Goal: Communication & Community: Answer question/provide support

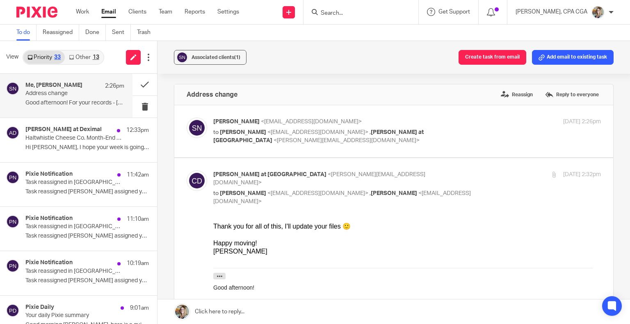
click at [91, 57] on link "Other 13" at bounding box center [84, 57] width 38 height 13
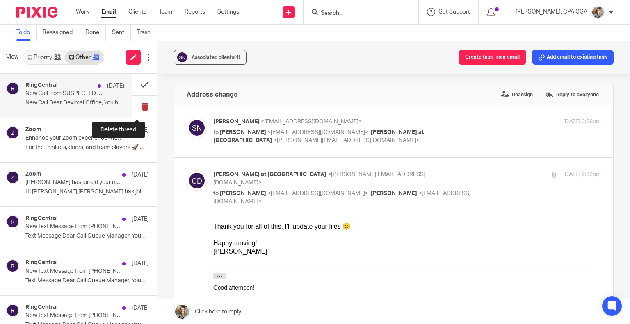
click at [134, 104] on button at bounding box center [144, 107] width 25 height 22
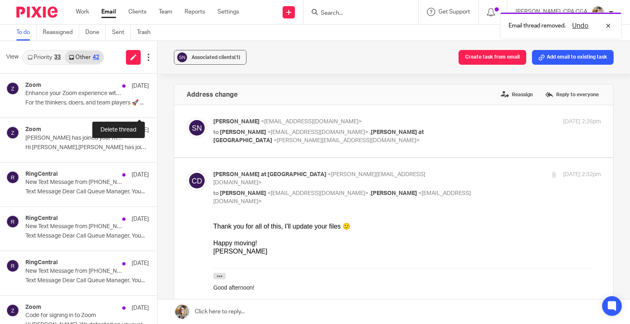
click at [157, 104] on button at bounding box center [160, 107] width 7 height 22
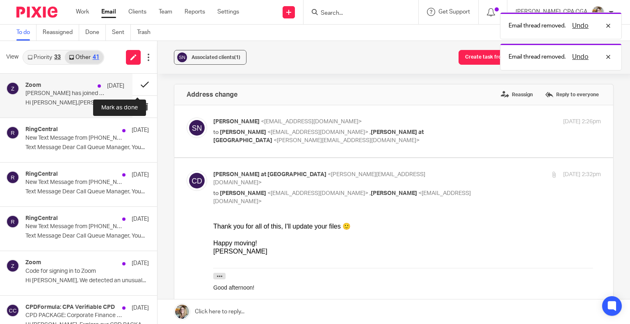
click at [135, 85] on button at bounding box center [144, 85] width 25 height 22
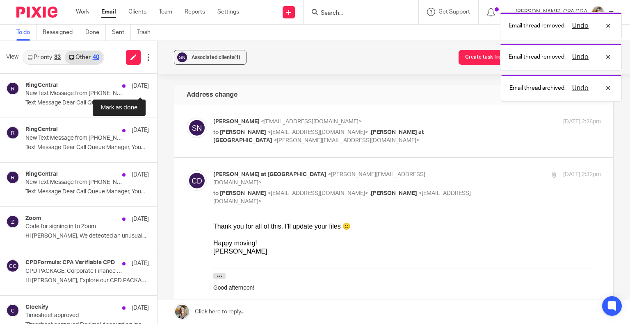
click at [157, 85] on button at bounding box center [160, 85] width 7 height 22
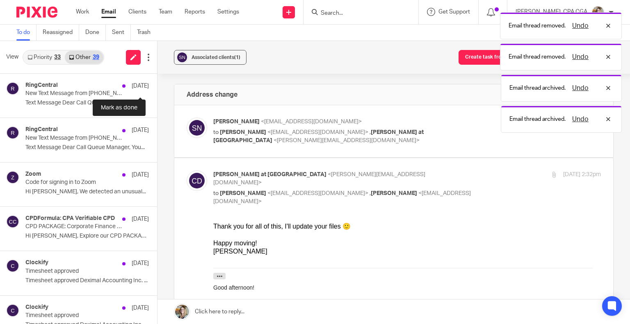
click at [157, 85] on button at bounding box center [160, 85] width 7 height 22
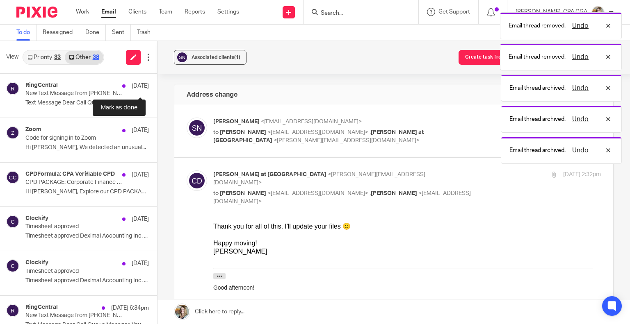
click at [157, 85] on button at bounding box center [160, 85] width 7 height 22
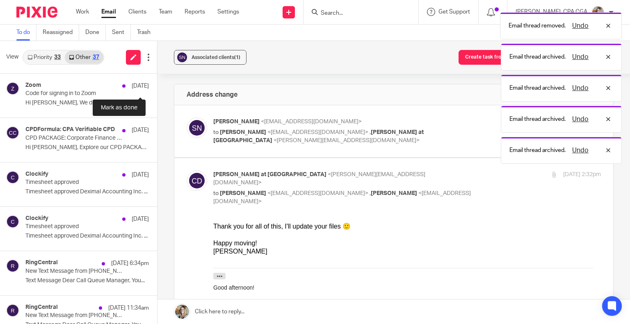
click at [157, 85] on button at bounding box center [160, 85] width 7 height 22
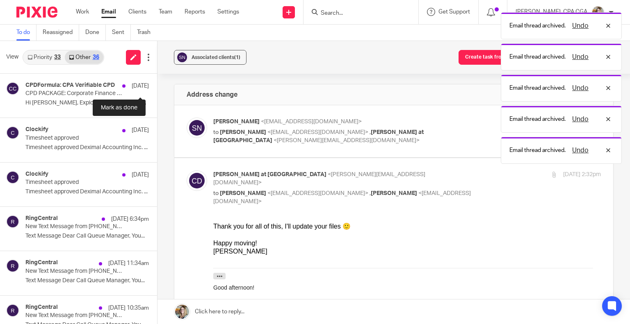
click at [157, 85] on button at bounding box center [160, 85] width 7 height 22
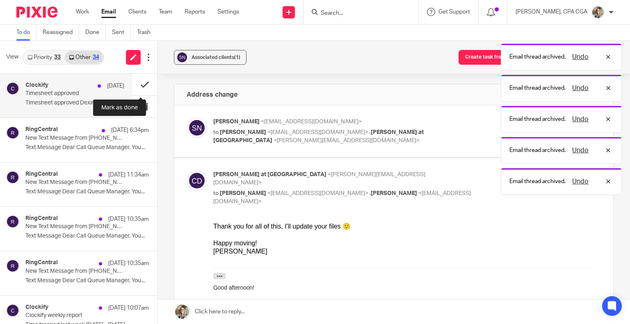
click at [135, 85] on button at bounding box center [144, 85] width 25 height 22
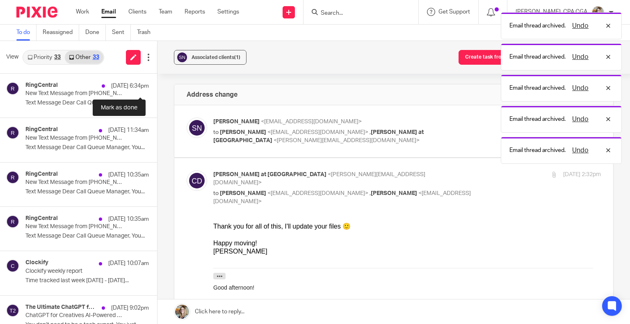
click at [157, 85] on button at bounding box center [160, 85] width 7 height 22
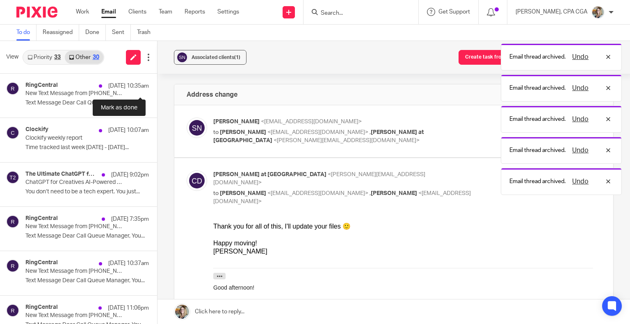
click at [157, 85] on button at bounding box center [160, 85] width 7 height 22
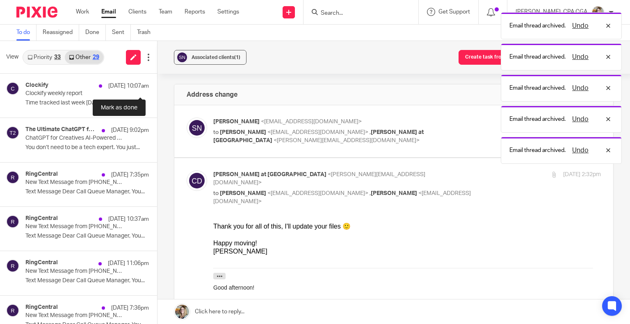
click at [157, 85] on button at bounding box center [160, 85] width 7 height 22
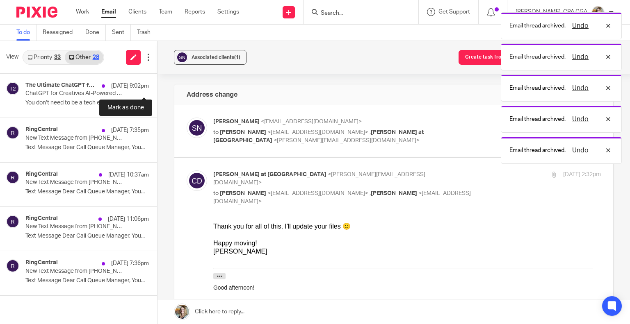
click at [157, 85] on button at bounding box center [160, 85] width 7 height 22
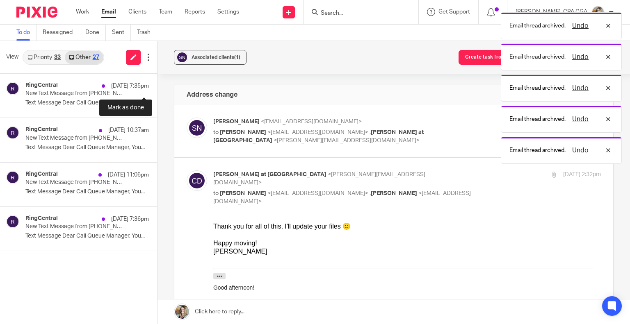
click at [157, 85] on button at bounding box center [160, 85] width 7 height 22
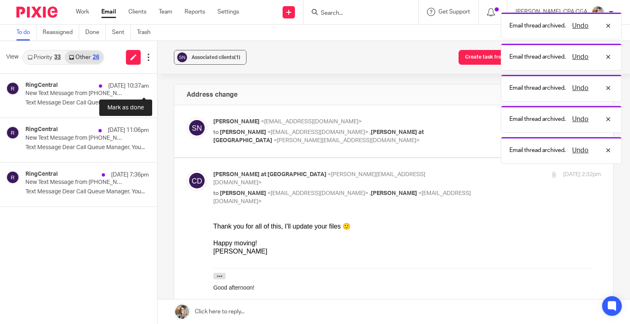
click at [157, 85] on button at bounding box center [160, 85] width 7 height 22
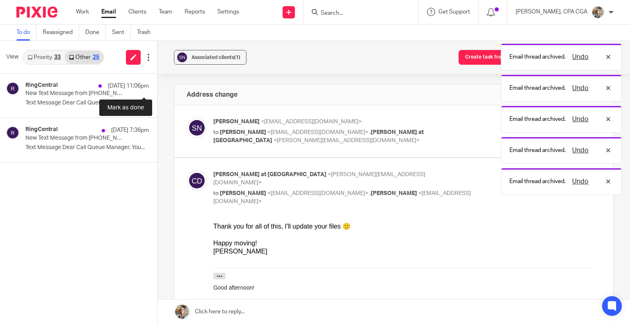
click at [157, 85] on button at bounding box center [160, 85] width 7 height 22
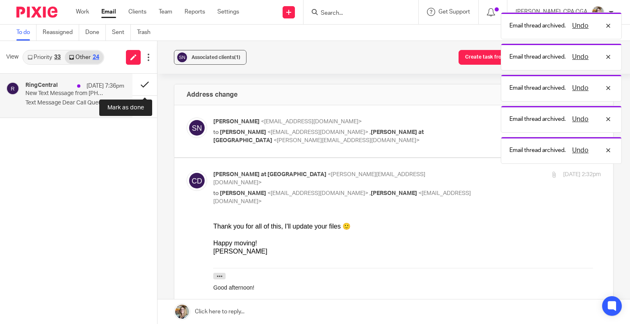
click at [139, 85] on button at bounding box center [144, 85] width 25 height 22
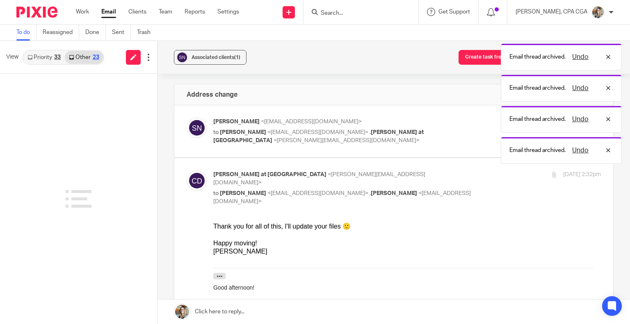
click at [51, 58] on link "Priority 33" at bounding box center [43, 57] width 41 height 13
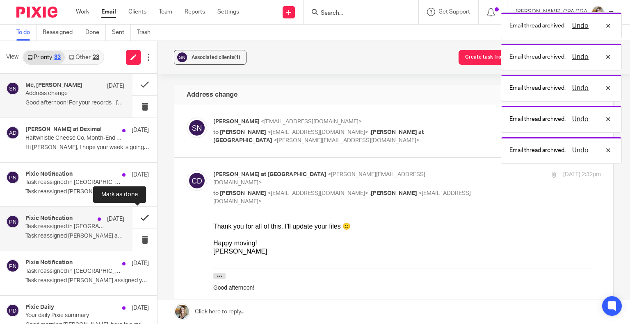
click at [139, 219] on button at bounding box center [144, 218] width 25 height 22
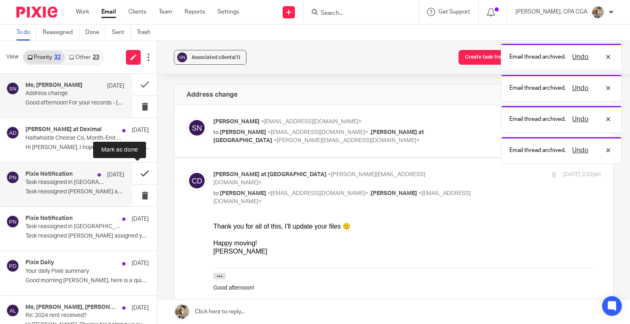
click at [134, 172] on button at bounding box center [144, 174] width 25 height 22
click at [136, 175] on button at bounding box center [144, 174] width 25 height 22
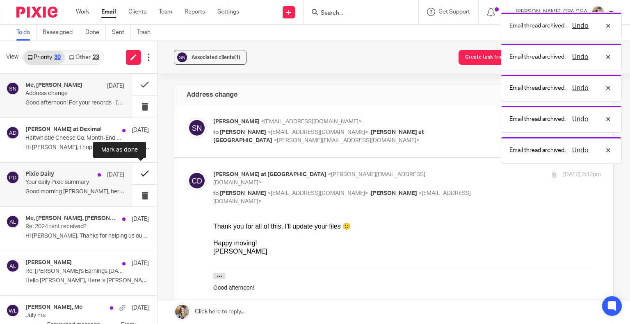
click at [136, 175] on button at bounding box center [144, 174] width 25 height 22
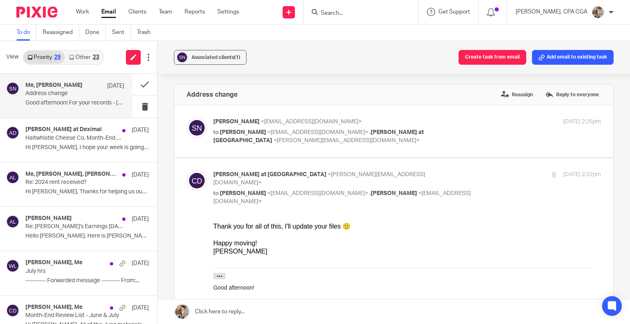
click at [90, 60] on link "Other 23" at bounding box center [84, 57] width 38 height 13
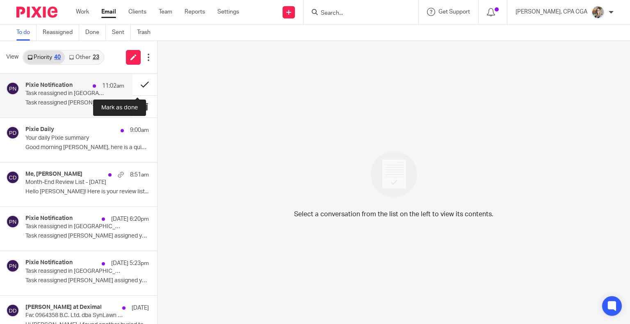
click at [133, 83] on button at bounding box center [144, 85] width 25 height 22
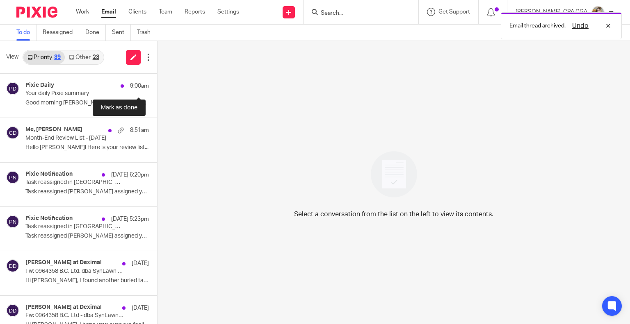
click at [157, 83] on button at bounding box center [160, 85] width 7 height 22
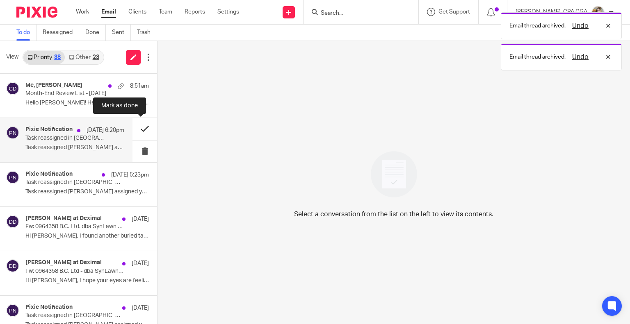
click at [137, 130] on button at bounding box center [144, 129] width 25 height 22
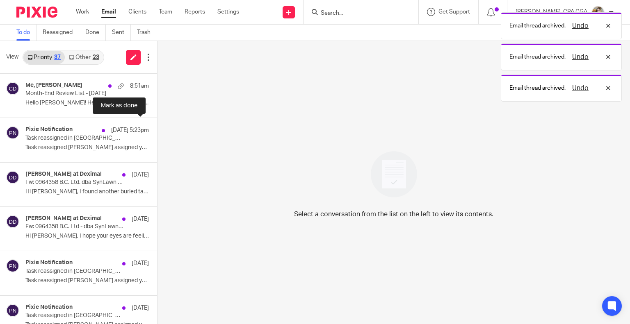
click at [157, 130] on button at bounding box center [160, 129] width 7 height 22
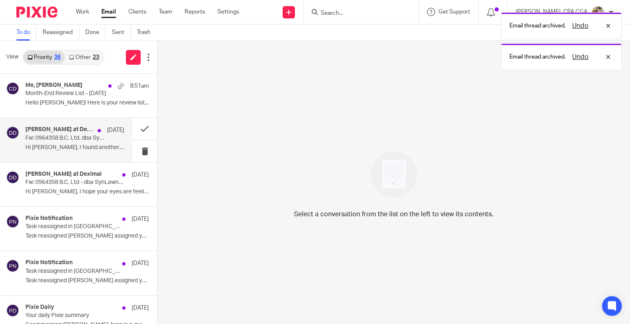
click at [81, 141] on p "Fw: 0964358 B.C. Ltd. dba SynLawn [GEOGRAPHIC_DATA] - 2025 year-end" at bounding box center [64, 138] width 79 height 7
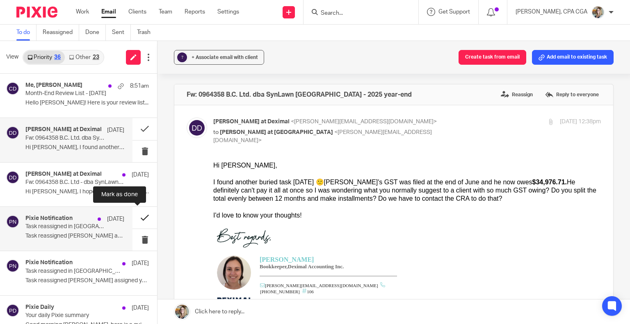
click at [138, 220] on button at bounding box center [144, 218] width 25 height 22
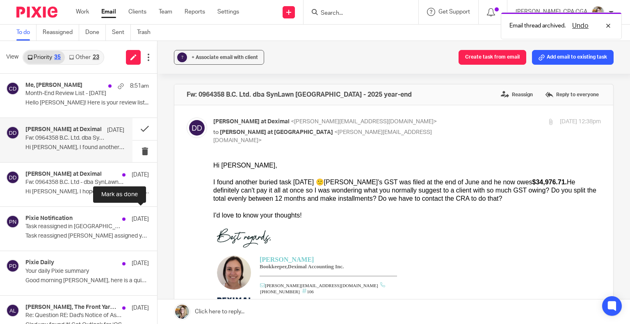
click at [157, 220] on button at bounding box center [160, 218] width 7 height 22
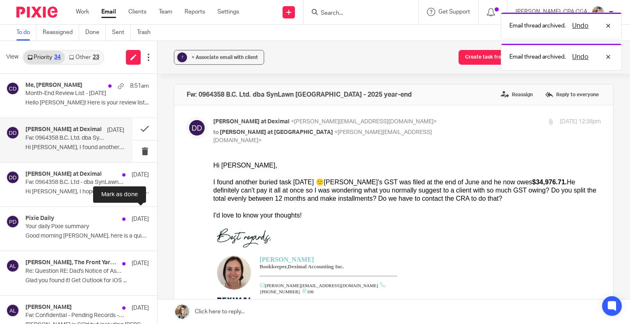
click at [157, 220] on button at bounding box center [160, 218] width 7 height 22
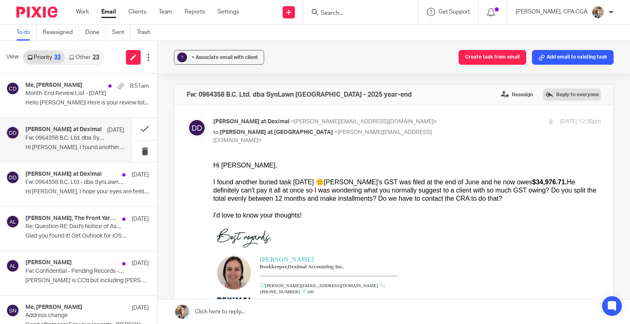
click at [546, 95] on label "Reply to everyone" at bounding box center [572, 95] width 58 height 12
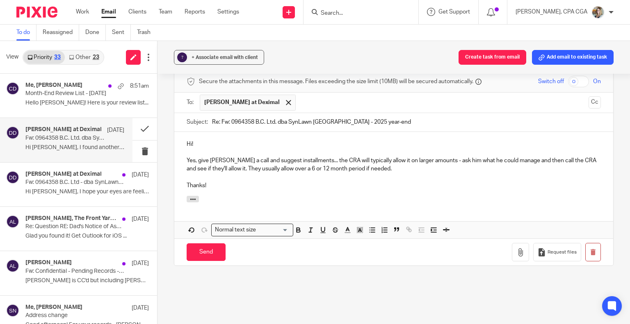
scroll to position [642, 0]
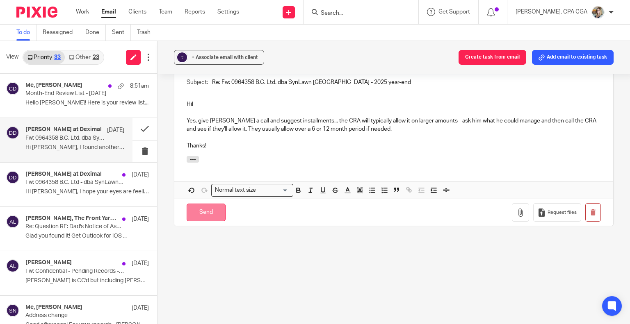
click at [208, 205] on input "Send" at bounding box center [206, 213] width 39 height 18
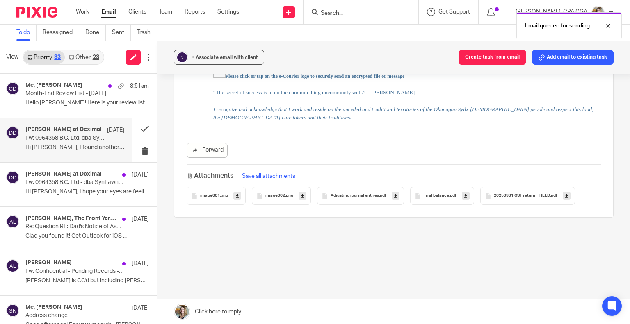
scroll to position [436, 0]
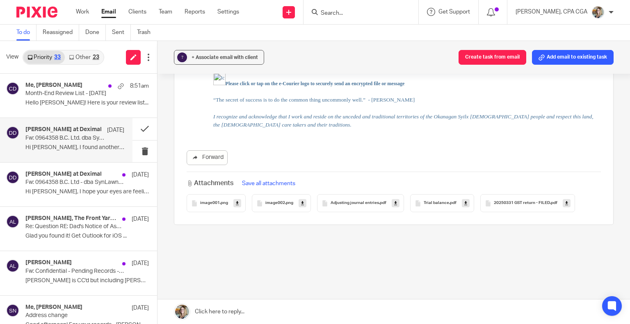
click at [609, 198] on div "? + Associate email with client Create task from email Add email to existing ta…" at bounding box center [393, 182] width 472 height 283
